Goal: Check status: Check status

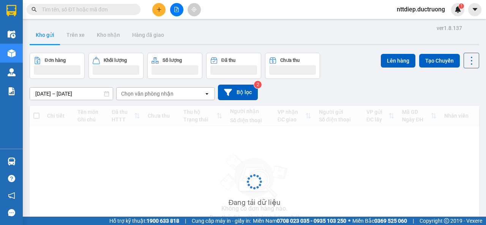
click at [68, 6] on input "text" at bounding box center [87, 9] width 90 height 8
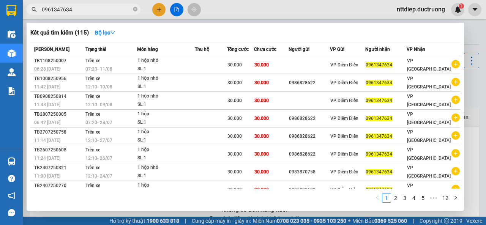
click at [67, 16] on div at bounding box center [243, 112] width 486 height 225
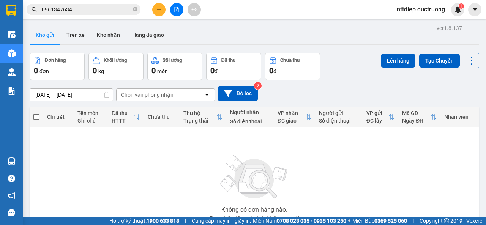
click at [64, 12] on input "0961347634" at bounding box center [87, 9] width 90 height 8
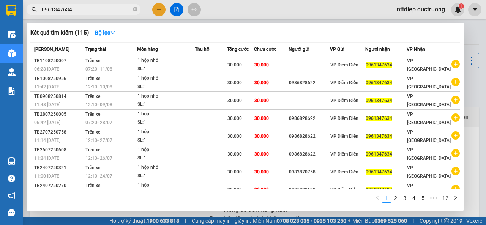
click at [64, 12] on input "0961347634" at bounding box center [87, 9] width 90 height 8
paste input "868241995"
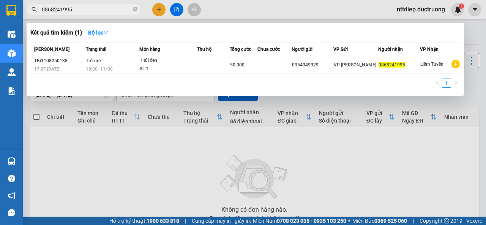
type input "0868241995"
